Goal: Task Accomplishment & Management: Use online tool/utility

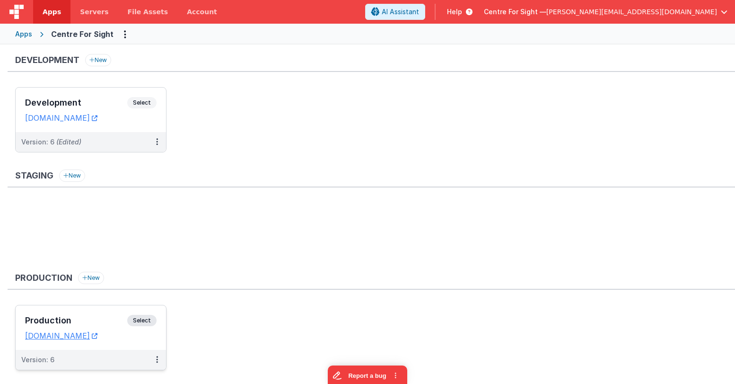
click at [95, 317] on h3 "Production" at bounding box center [76, 320] width 102 height 9
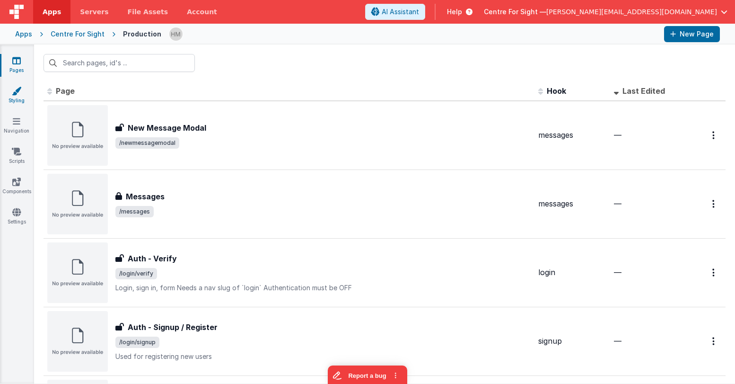
click at [16, 99] on link "Styling" at bounding box center [17, 95] width 34 height 19
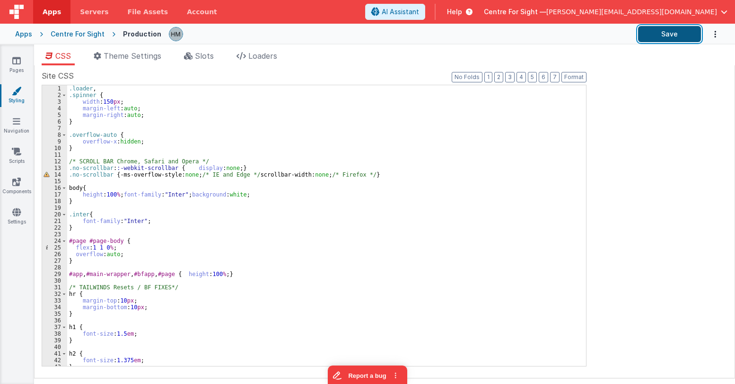
click at [667, 32] on button "Save" at bounding box center [669, 34] width 63 height 16
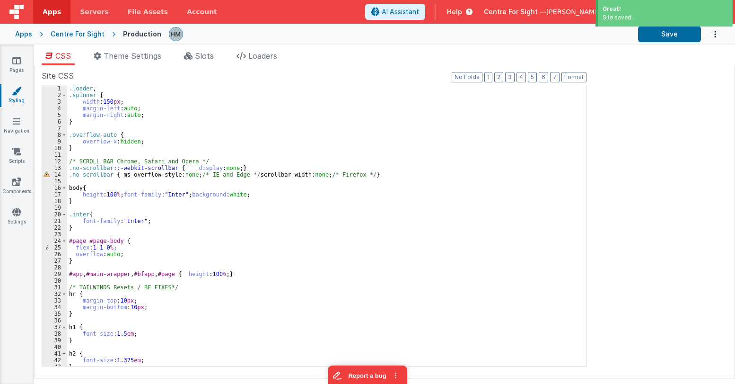
click at [81, 36] on div "Centre For Sight" at bounding box center [78, 33] width 54 height 9
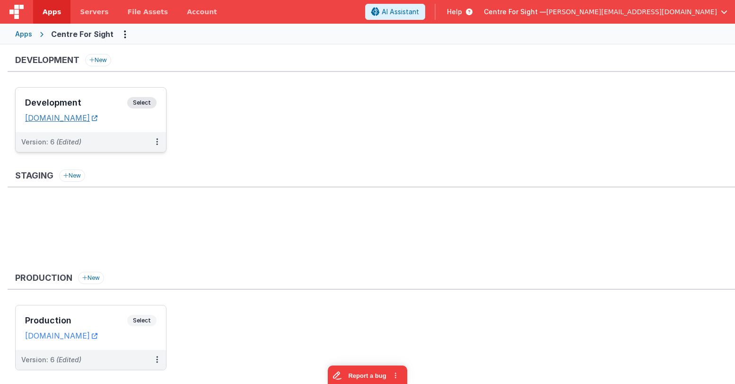
click at [97, 119] on link "[DOMAIN_NAME]" at bounding box center [61, 117] width 72 height 9
click at [85, 102] on h3 "Development" at bounding box center [76, 102] width 102 height 9
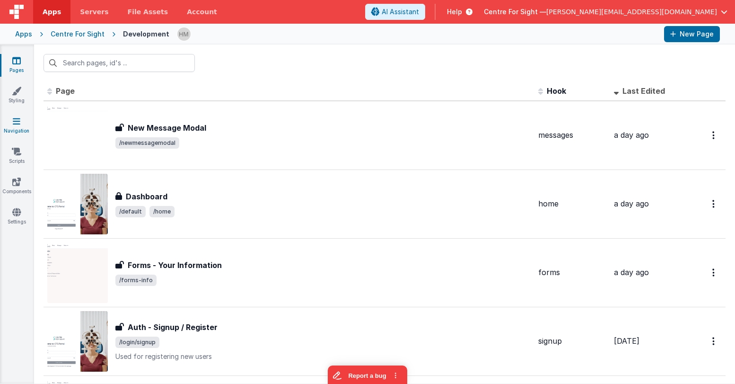
click at [17, 124] on icon at bounding box center [17, 120] width 8 height 9
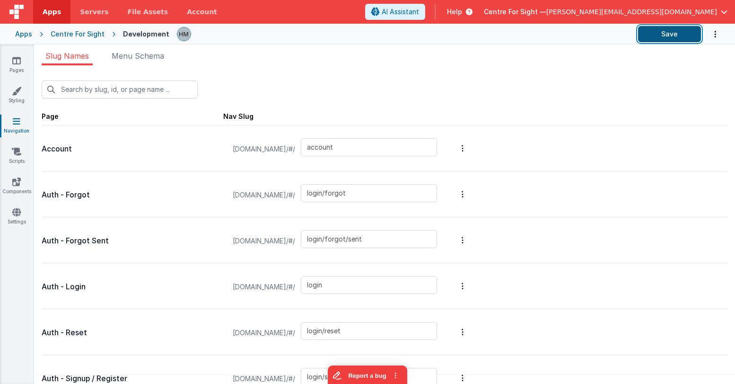
click at [681, 38] on button "Save" at bounding box center [669, 34] width 63 height 16
click at [17, 150] on icon at bounding box center [16, 151] width 9 height 9
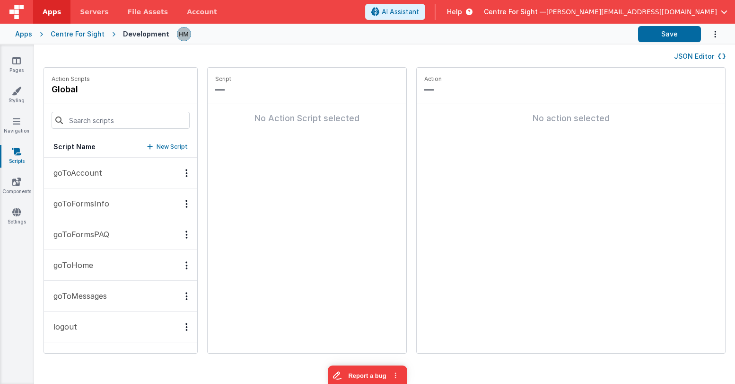
click at [688, 57] on button "JSON Editor" at bounding box center [700, 56] width 52 height 9
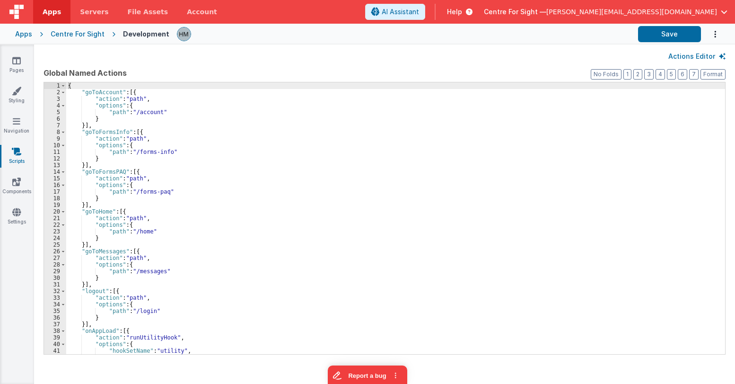
click at [507, 141] on div "{ "goToAccount" : [{ "action" : "path" , "options" : { "path" : "/account" } }]…" at bounding box center [395, 224] width 659 height 285
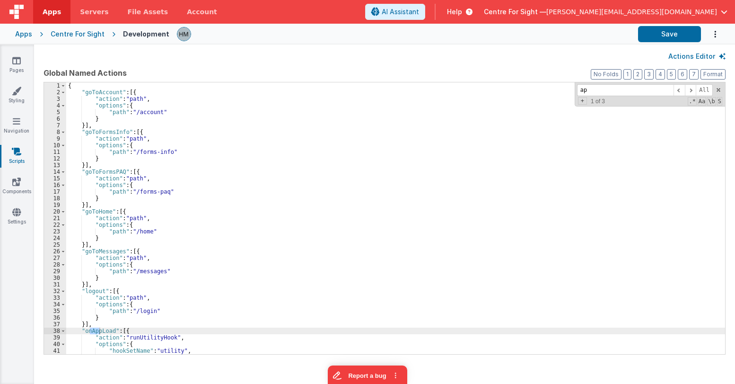
type input "a"
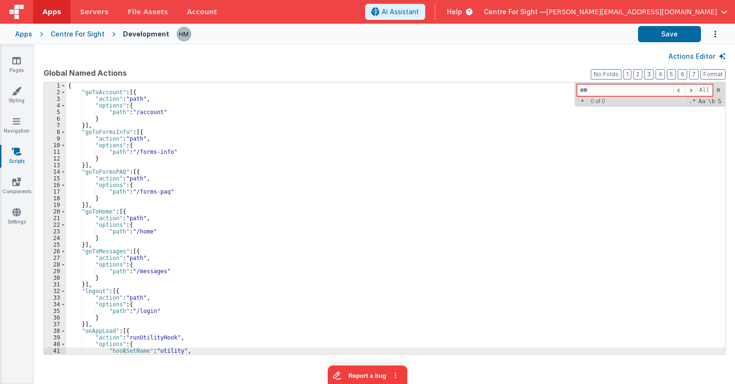
type input "e"
click at [15, 69] on link "Pages" at bounding box center [17, 65] width 34 height 19
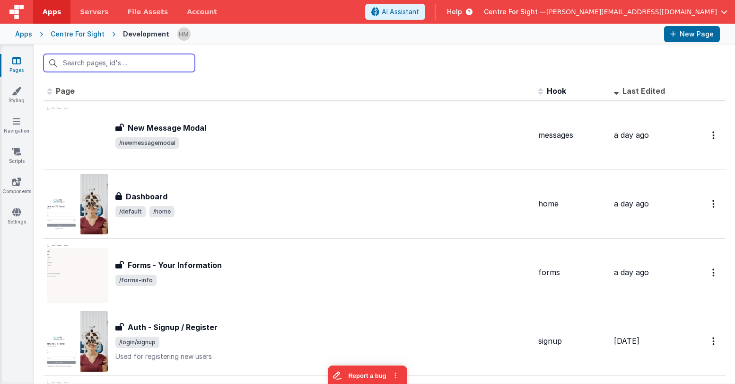
click at [161, 60] on input "text" at bounding box center [119, 63] width 151 height 18
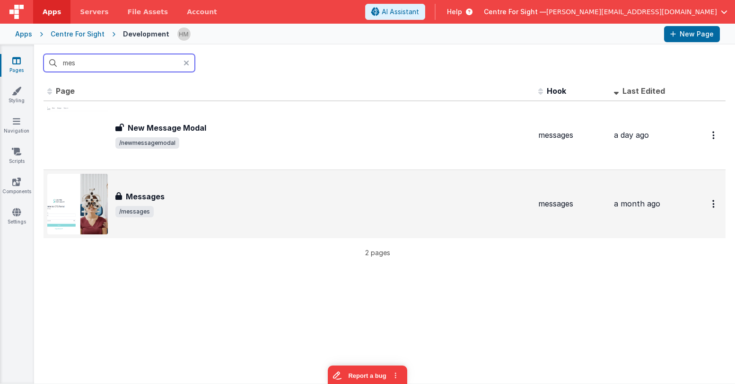
type input "mes"
click at [300, 202] on div "Messages" at bounding box center [322, 196] width 415 height 11
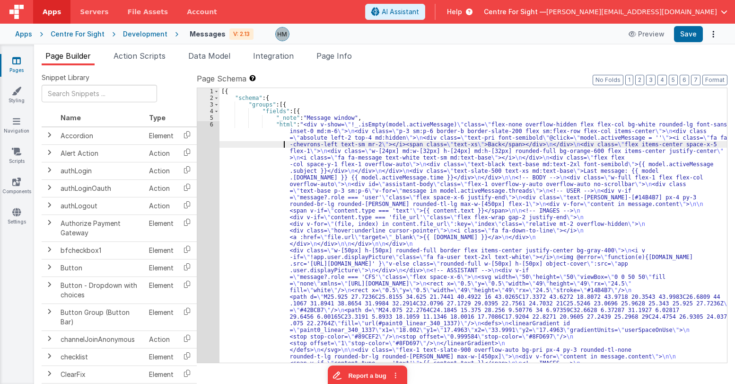
click at [209, 123] on div "6" at bounding box center [208, 313] width 22 height 384
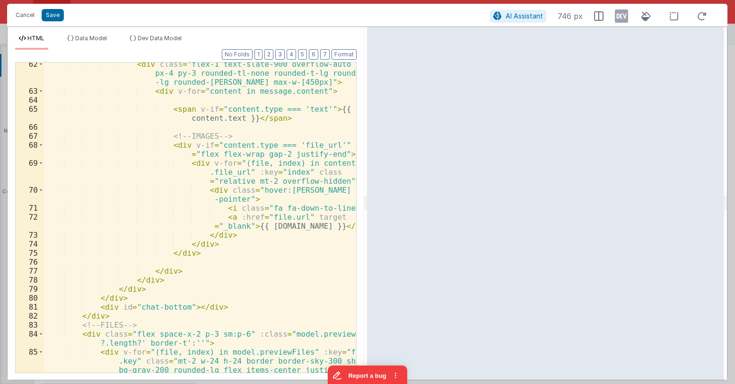
scroll to position [851, 0]
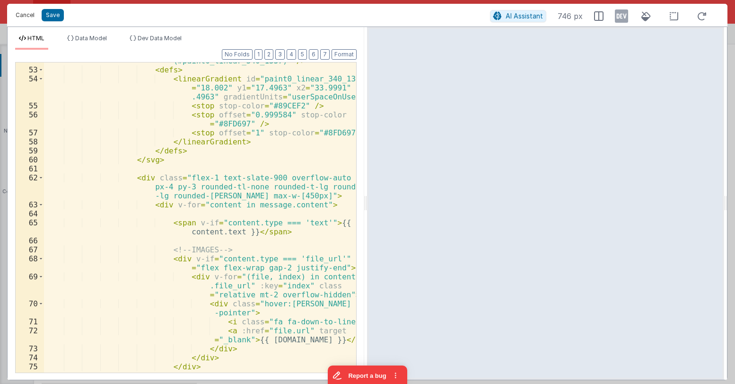
click at [28, 18] on button "Cancel" at bounding box center [25, 15] width 28 height 13
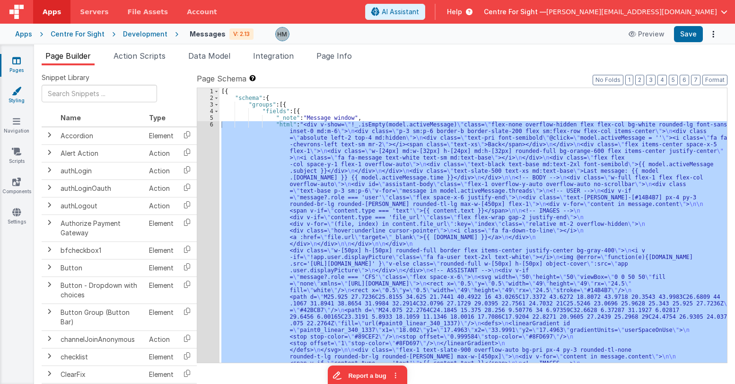
click at [18, 98] on link "Styling" at bounding box center [17, 95] width 34 height 19
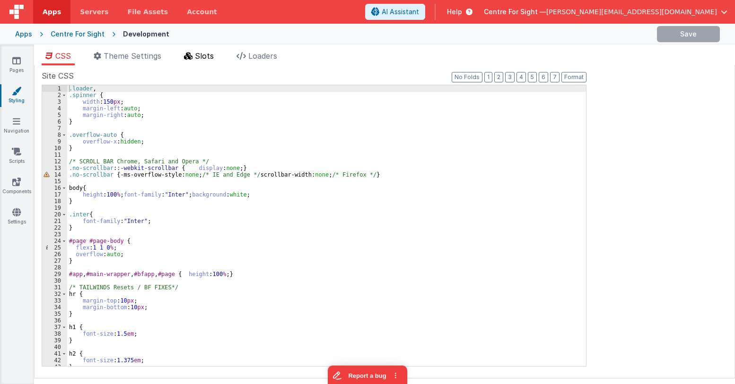
click at [204, 59] on span "Slots" at bounding box center [204, 55] width 19 height 9
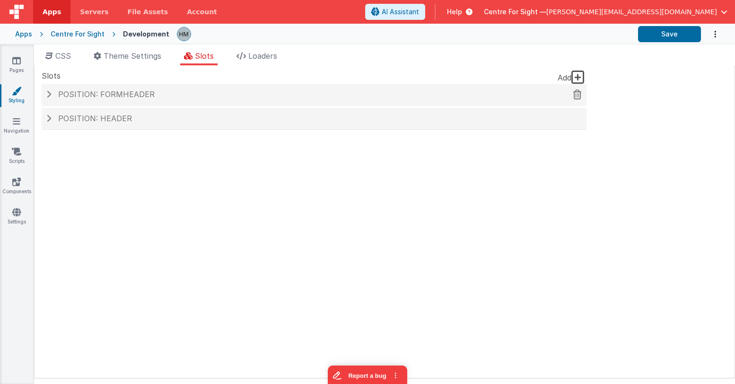
click at [153, 102] on div "Position: formHeader" at bounding box center [314, 95] width 545 height 22
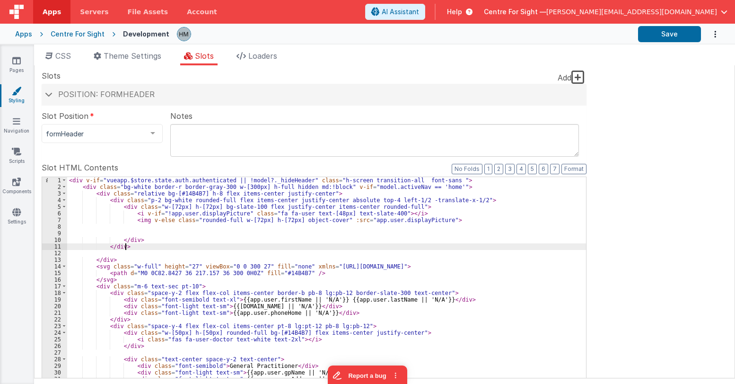
click at [236, 243] on div "< div v-if = "vueapp.$store.state.auth.authenticated || !model?._hideHeader" cl…" at bounding box center [326, 340] width 519 height 326
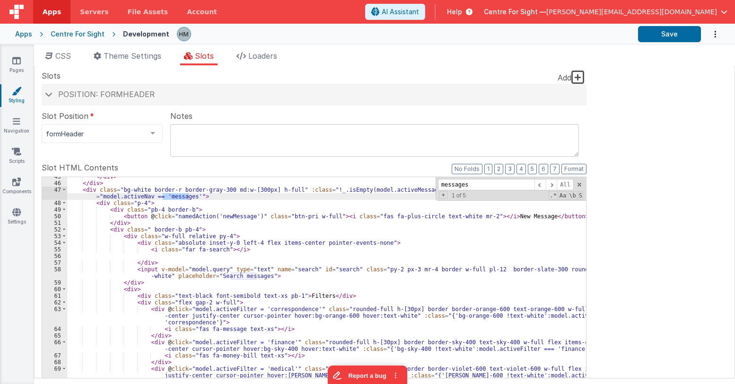
scroll to position [295, 0]
type input "messages"
click at [554, 188] on span at bounding box center [551, 185] width 11 height 12
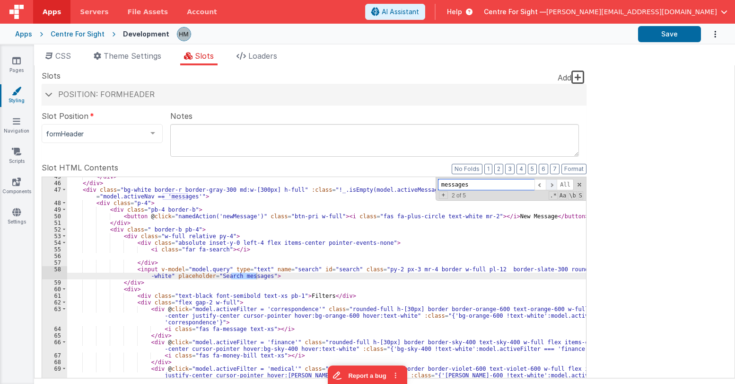
click at [554, 188] on span at bounding box center [551, 185] width 11 height 12
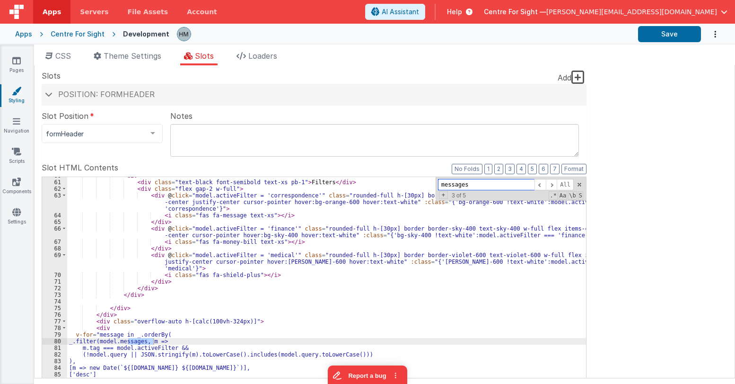
scroll to position [466, 0]
